Goal: Task Accomplishment & Management: Manage account settings

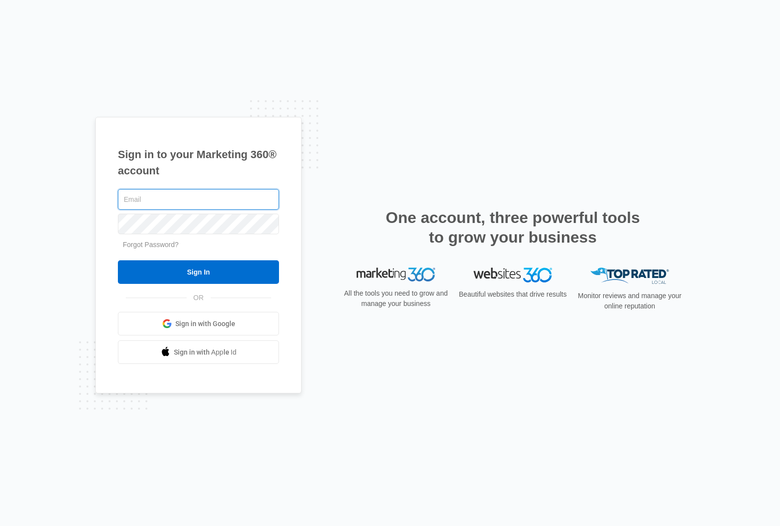
type input "mike@smartchoiceli.com"
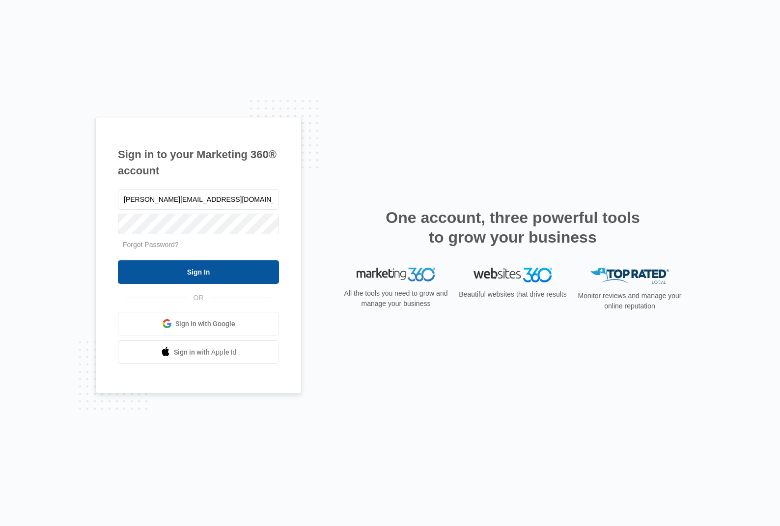
click at [215, 271] on input "Sign In" at bounding box center [198, 272] width 161 height 24
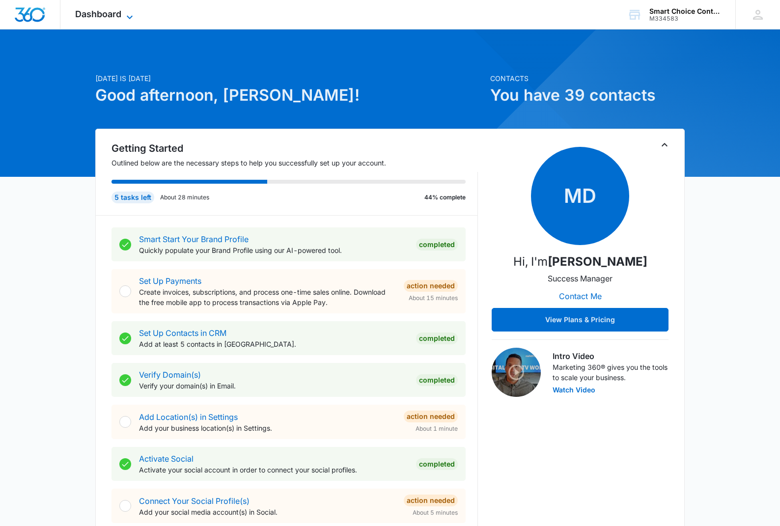
click at [127, 11] on icon at bounding box center [130, 17] width 12 height 12
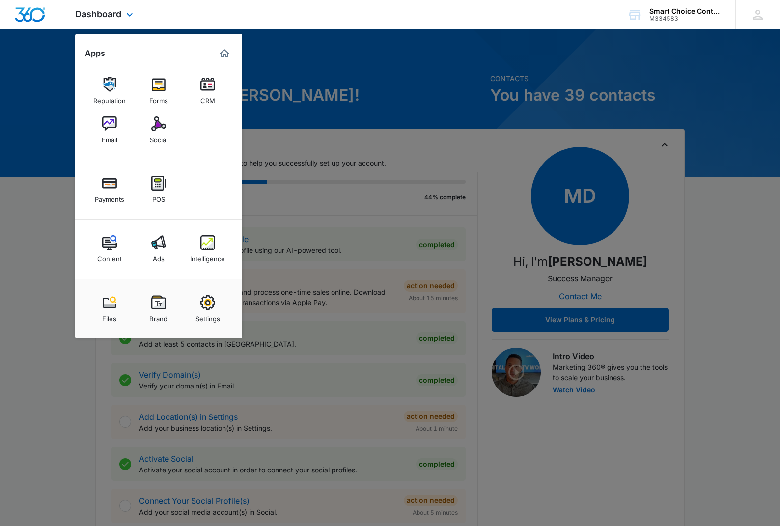
click at [193, 149] on div "Reputation Forms CRM Email Social" at bounding box center [158, 110] width 167 height 99
click at [211, 247] on img at bounding box center [207, 242] width 15 height 15
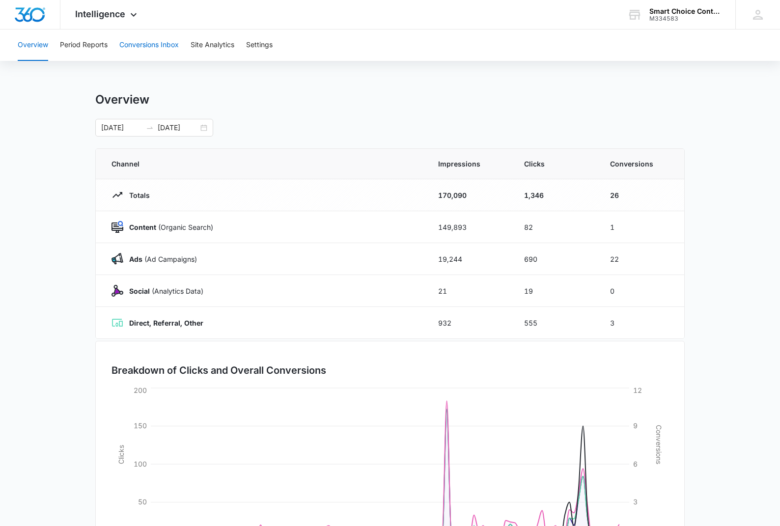
click at [147, 48] on button "Conversions Inbox" at bounding box center [148, 44] width 59 height 31
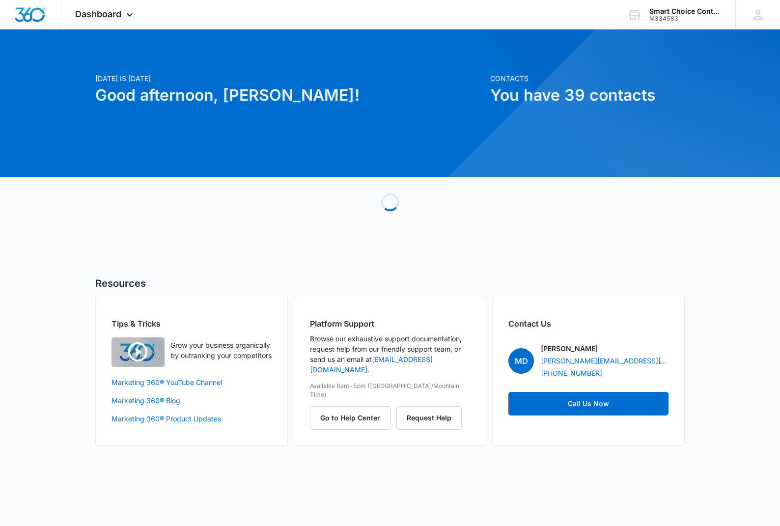
scroll to position [0, 0]
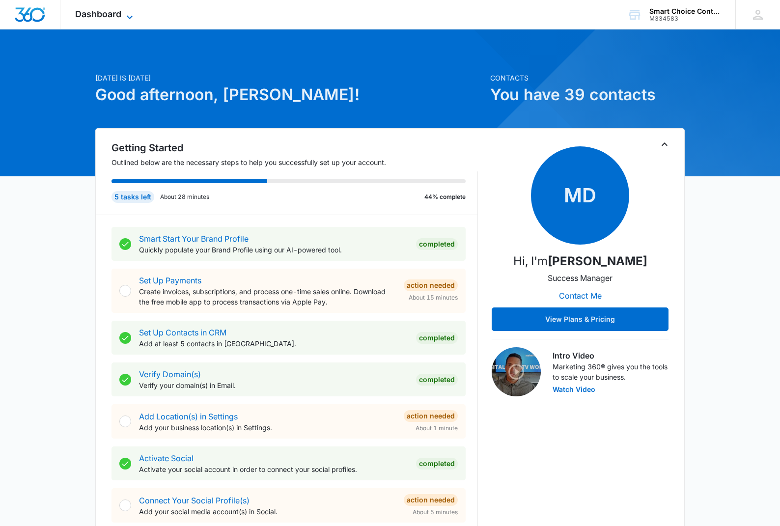
click at [135, 19] on icon at bounding box center [130, 17] width 12 height 12
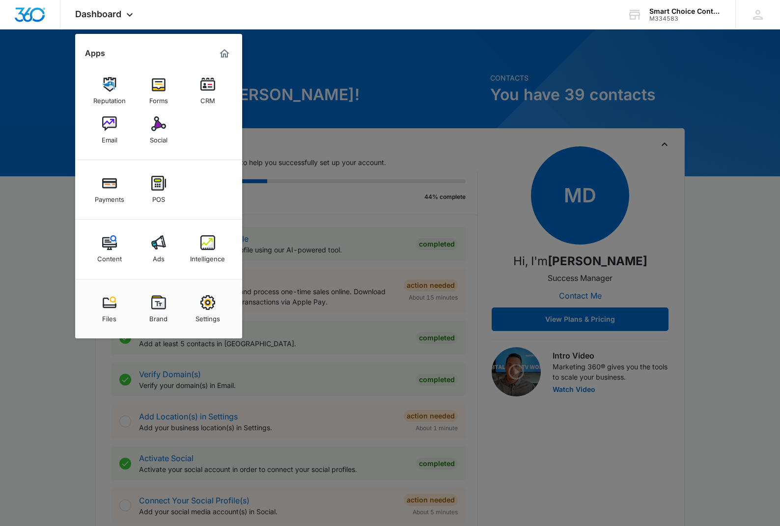
click at [159, 251] on div "Ads" at bounding box center [159, 256] width 12 height 13
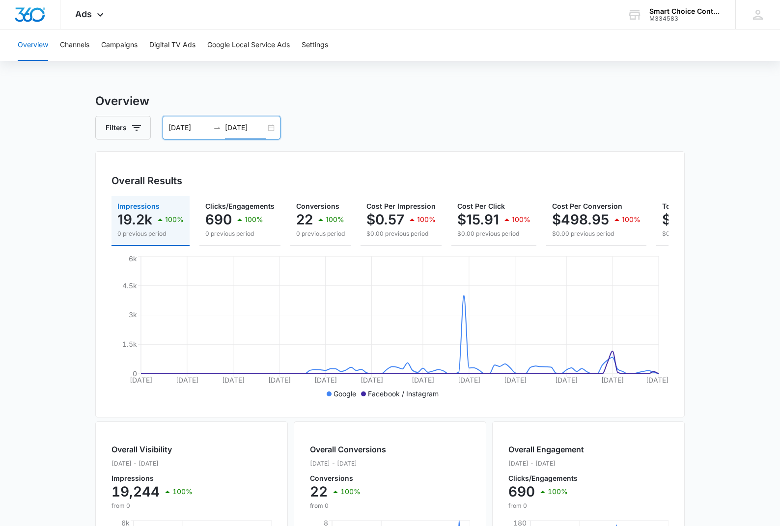
click at [252, 128] on input "10/10/2025" at bounding box center [245, 127] width 41 height 11
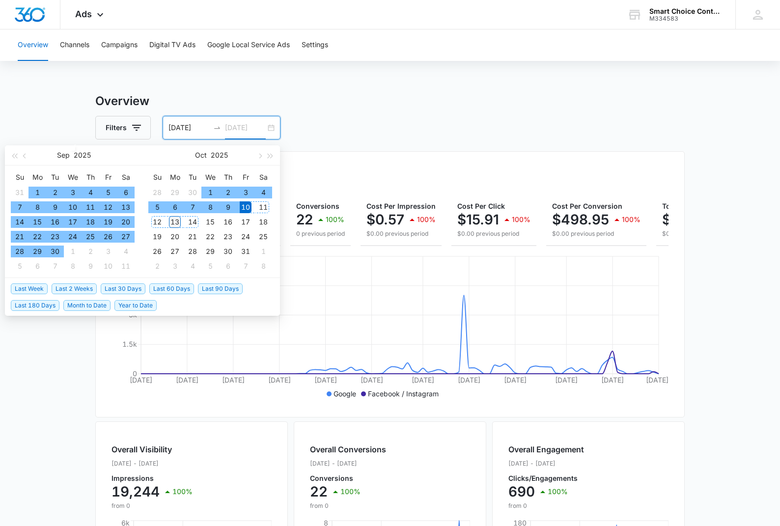
type input "10/13/2025"
click at [173, 220] on div "13" at bounding box center [175, 222] width 12 height 12
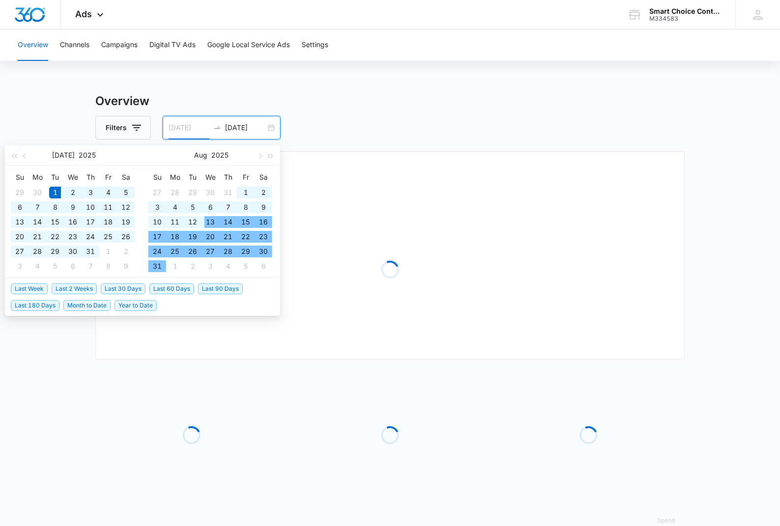
type input "07/01/2025"
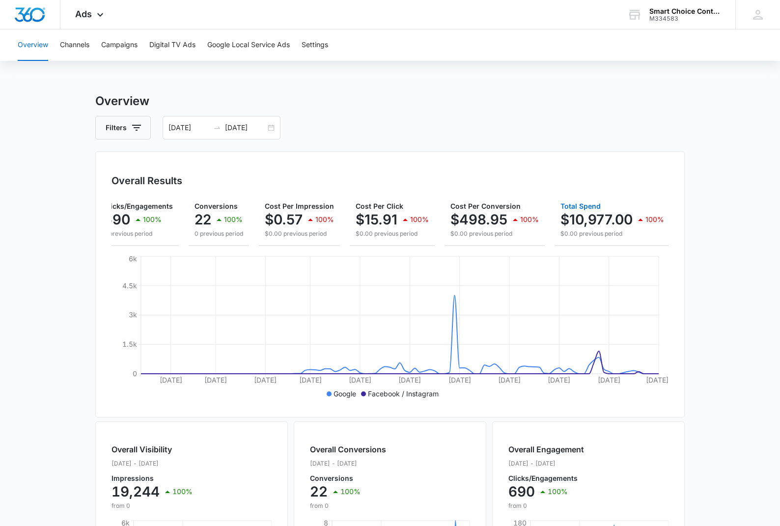
click at [575, 213] on p "$10,977.00" at bounding box center [596, 220] width 72 height 16
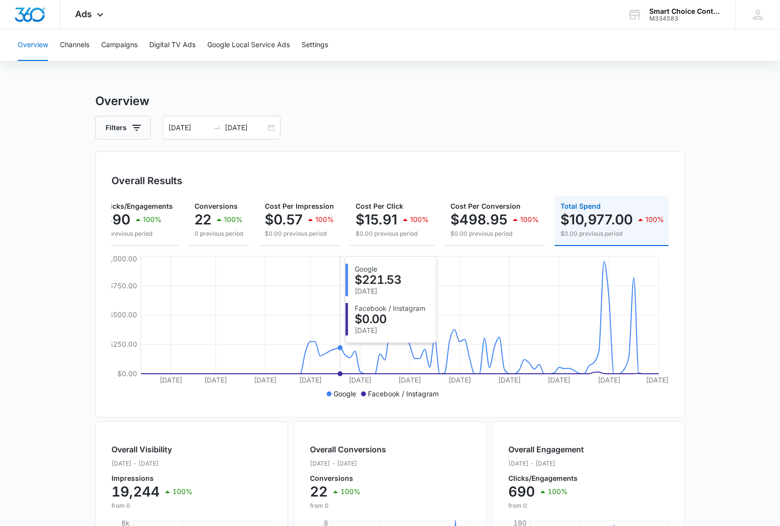
scroll to position [2, 0]
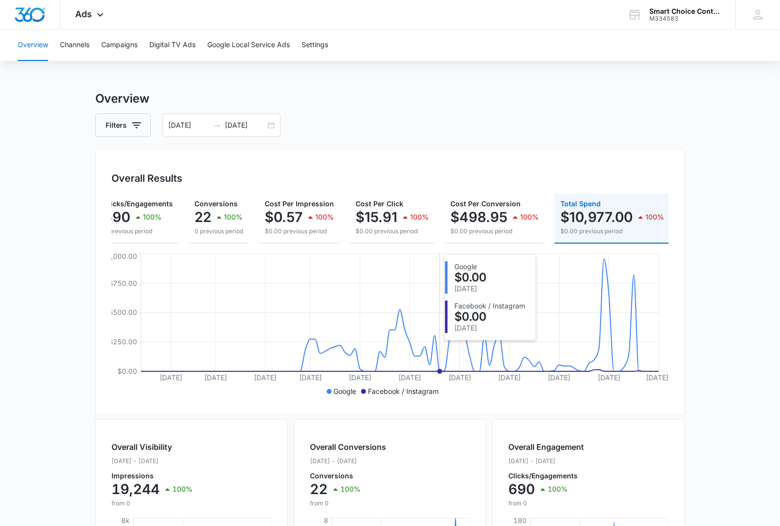
click at [440, 319] on icon "Jul 7 Jul 16 Jul 26 Aug 4 Aug 14 Aug 24 Sep 3 Sep 13 Sep 23 Oct 3 Oct 13 $0.00 …" at bounding box center [390, 324] width 557 height 147
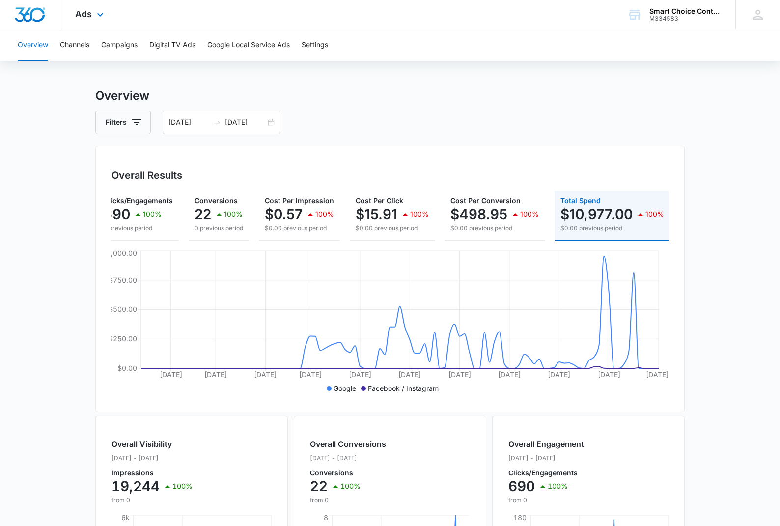
scroll to position [8, 0]
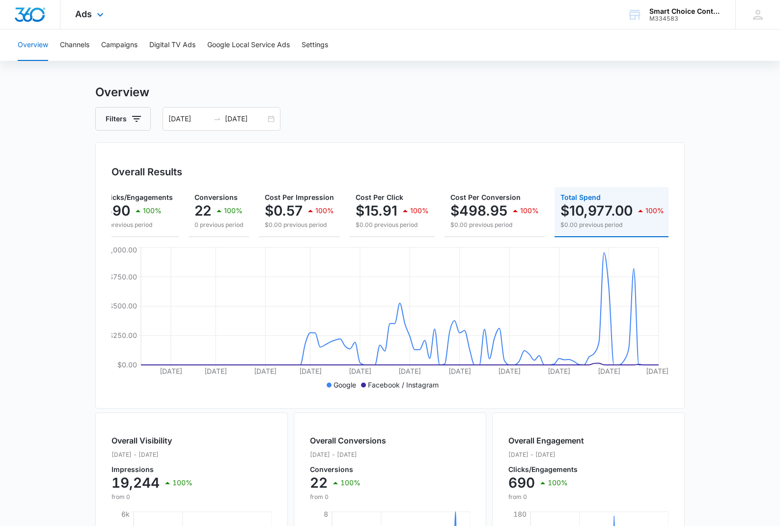
click at [31, 13] on img "Dashboard" at bounding box center [29, 14] width 31 height 15
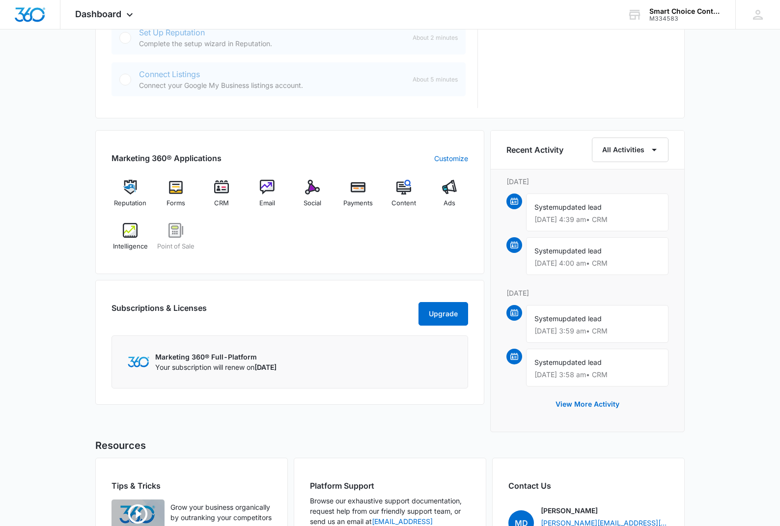
scroll to position [511, 0]
click at [512, 201] on img at bounding box center [514, 200] width 8 height 8
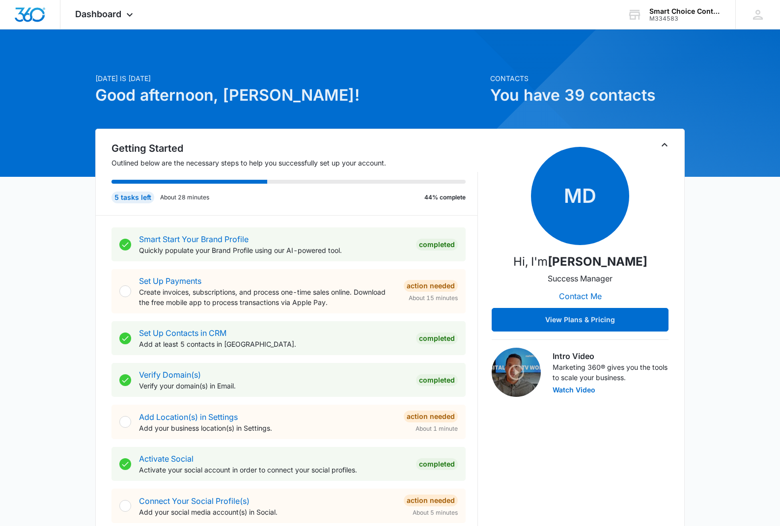
scroll to position [0, 0]
click at [135, 14] on icon at bounding box center [130, 17] width 12 height 12
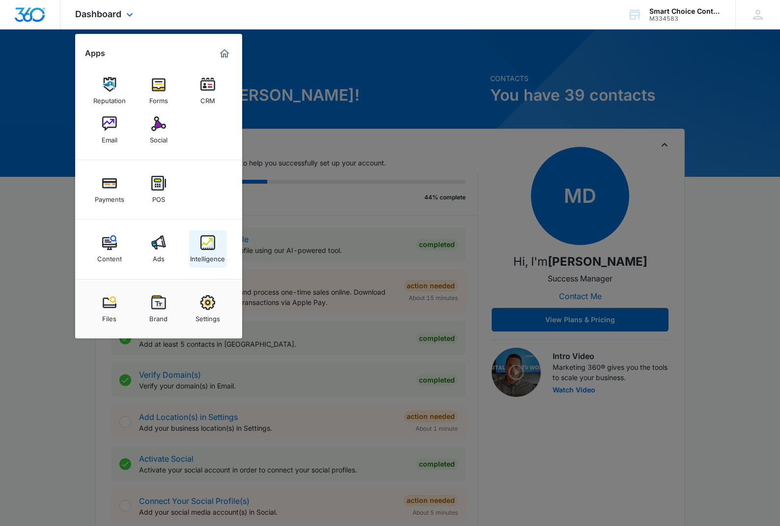
click at [203, 240] on img at bounding box center [207, 242] width 15 height 15
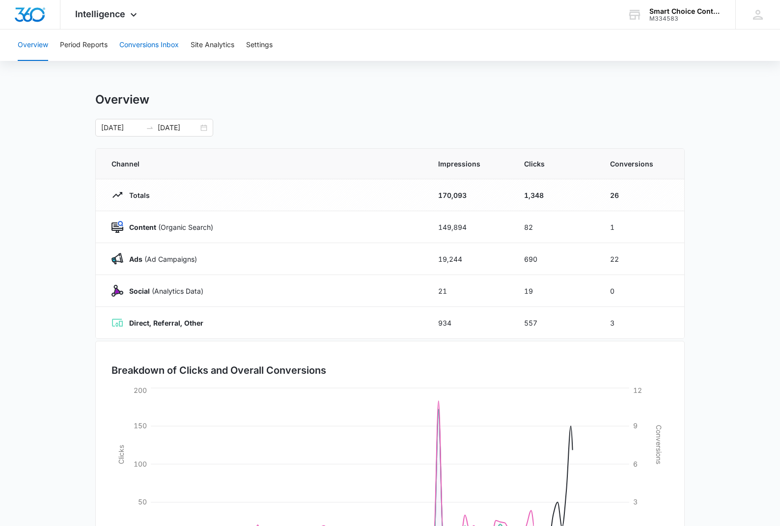
click at [158, 45] on button "Conversions Inbox" at bounding box center [148, 44] width 59 height 31
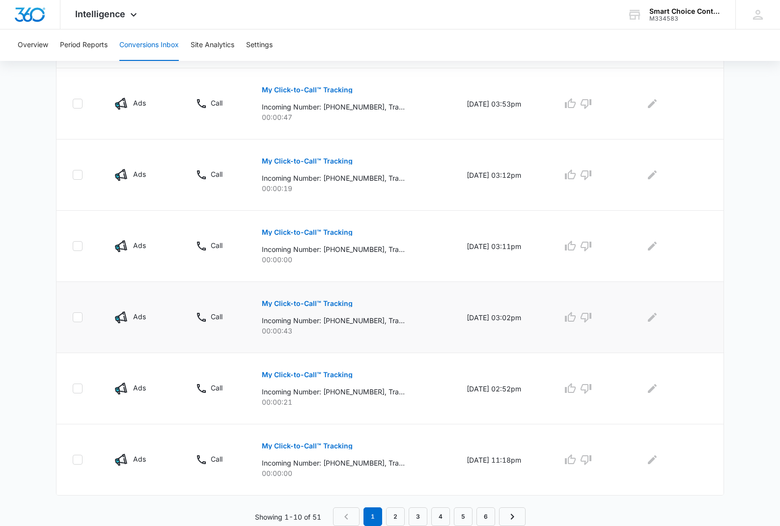
scroll to position [526, 0]
click at [394, 513] on link "2" at bounding box center [395, 516] width 19 height 19
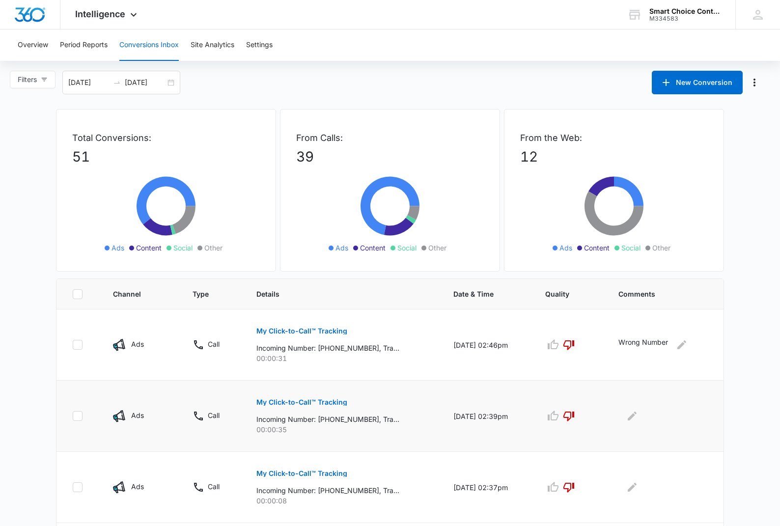
scroll to position [0, 0]
click at [38, 42] on button "Overview" at bounding box center [33, 44] width 30 height 31
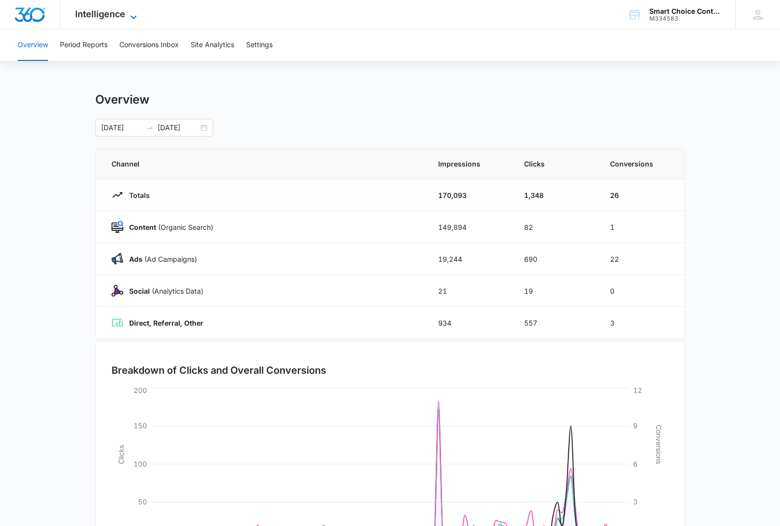
click at [135, 12] on icon at bounding box center [134, 17] width 12 height 12
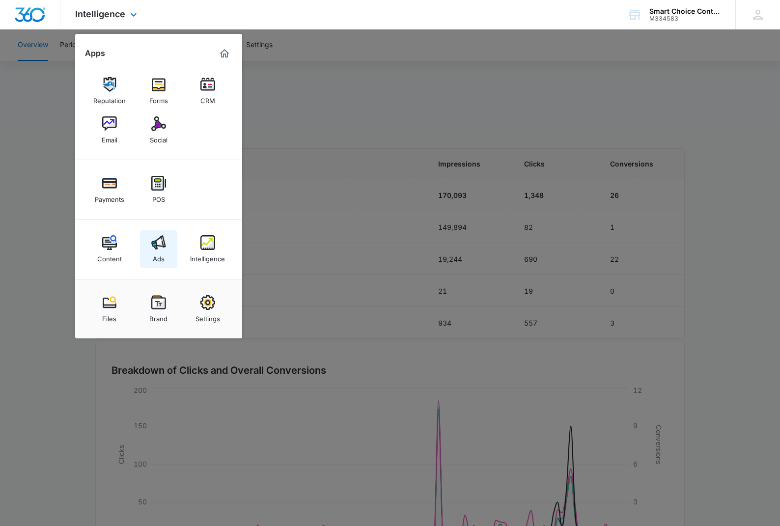
click at [162, 243] on img at bounding box center [158, 242] width 15 height 15
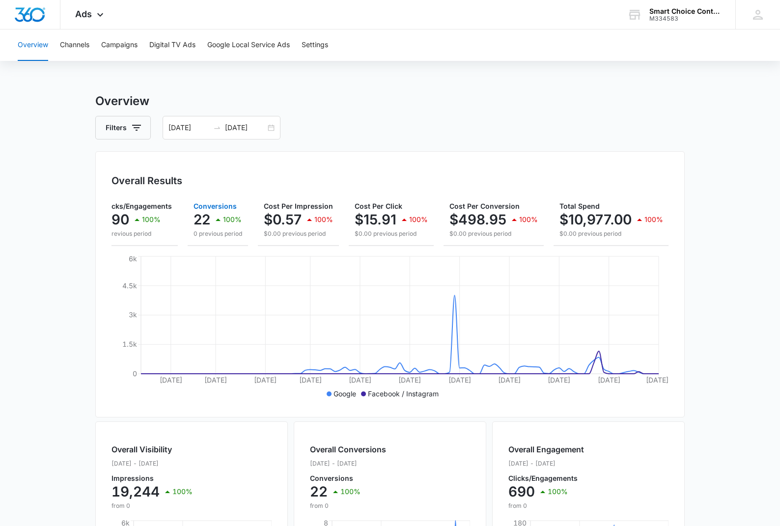
scroll to position [0, 102]
click at [98, 16] on icon at bounding box center [100, 16] width 6 height 3
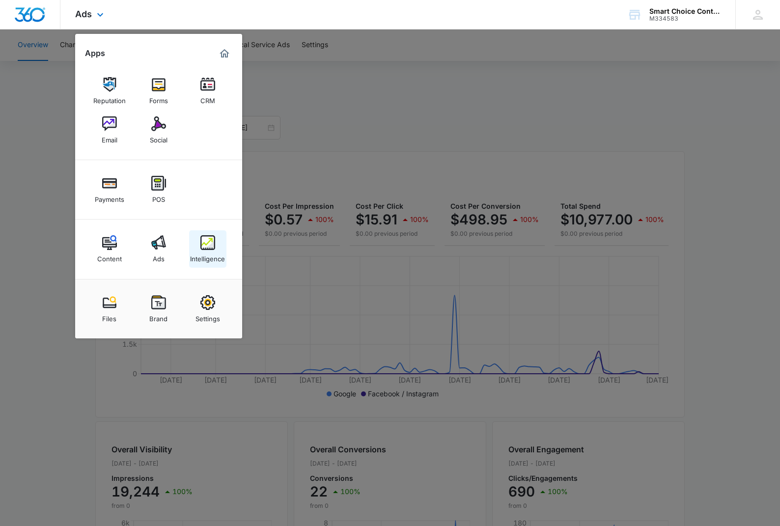
click at [208, 247] on img at bounding box center [207, 242] width 15 height 15
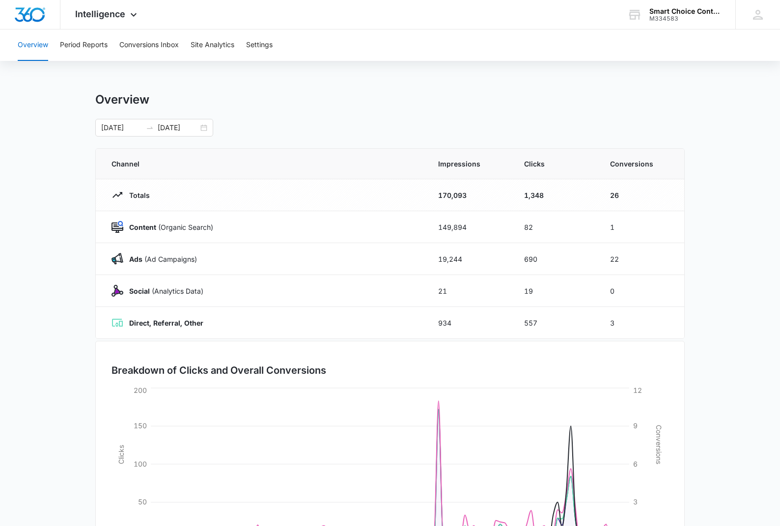
click at [28, 44] on button "Overview" at bounding box center [33, 44] width 30 height 31
click at [131, 13] on icon at bounding box center [134, 17] width 12 height 12
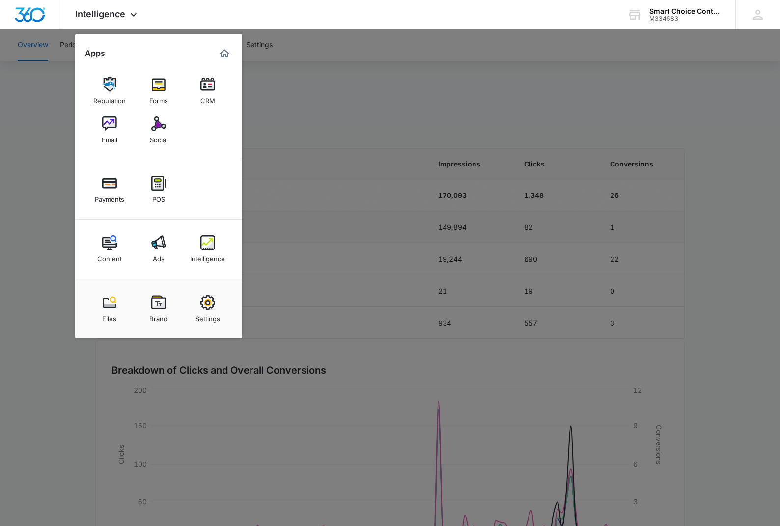
click at [160, 241] on img at bounding box center [158, 242] width 15 height 15
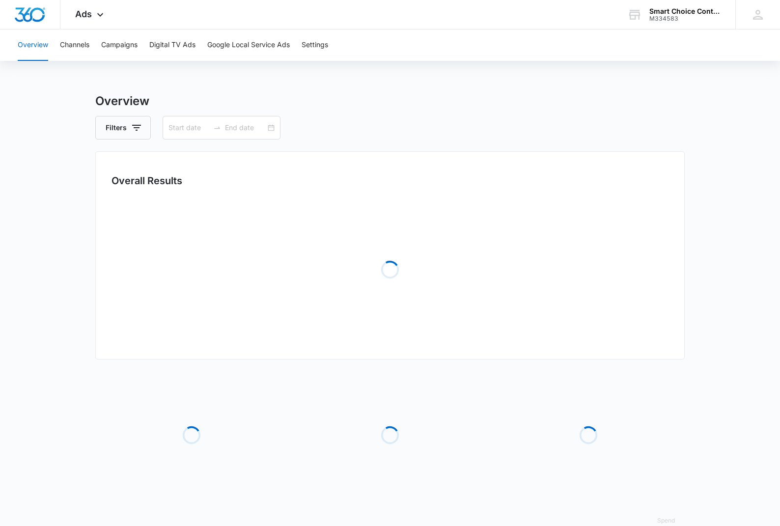
type input "07/01/2025"
type input "10/13/2025"
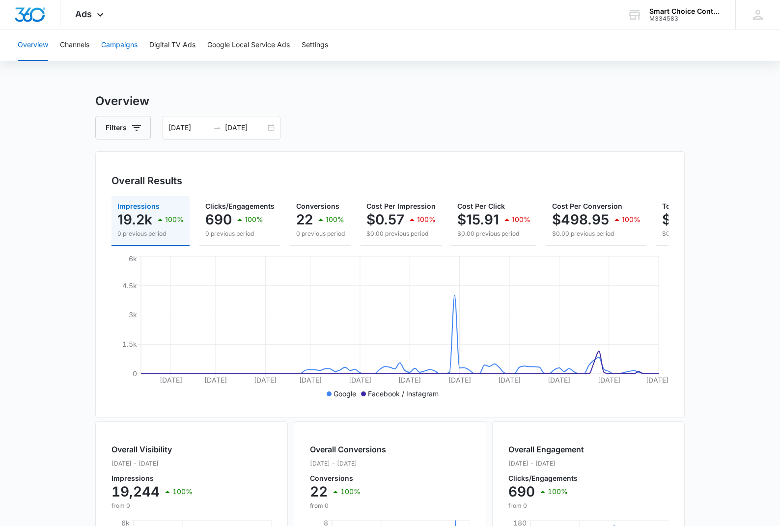
click at [129, 42] on button "Campaigns" at bounding box center [119, 44] width 36 height 31
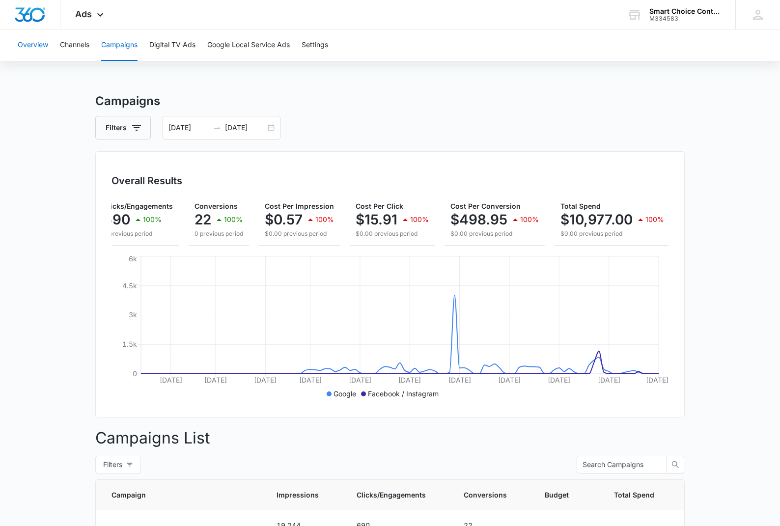
click at [42, 46] on button "Overview" at bounding box center [33, 44] width 30 height 31
